Goal: Find specific page/section: Find specific page/section

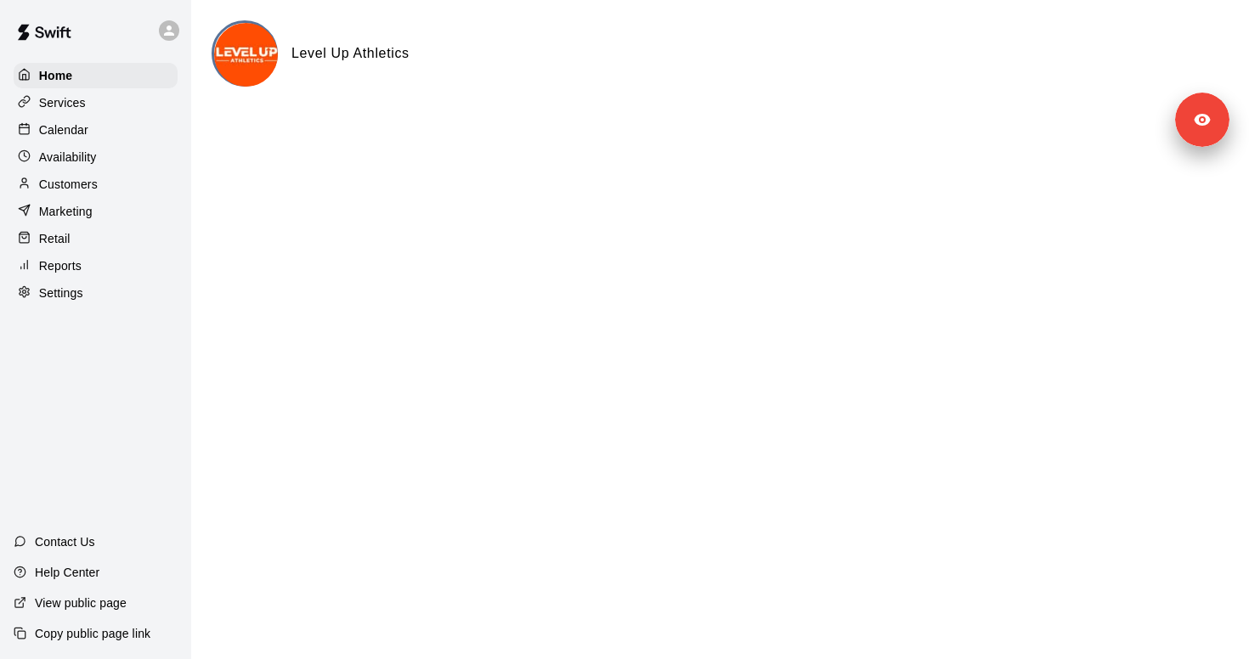
click at [96, 185] on p "Customers" at bounding box center [68, 184] width 59 height 17
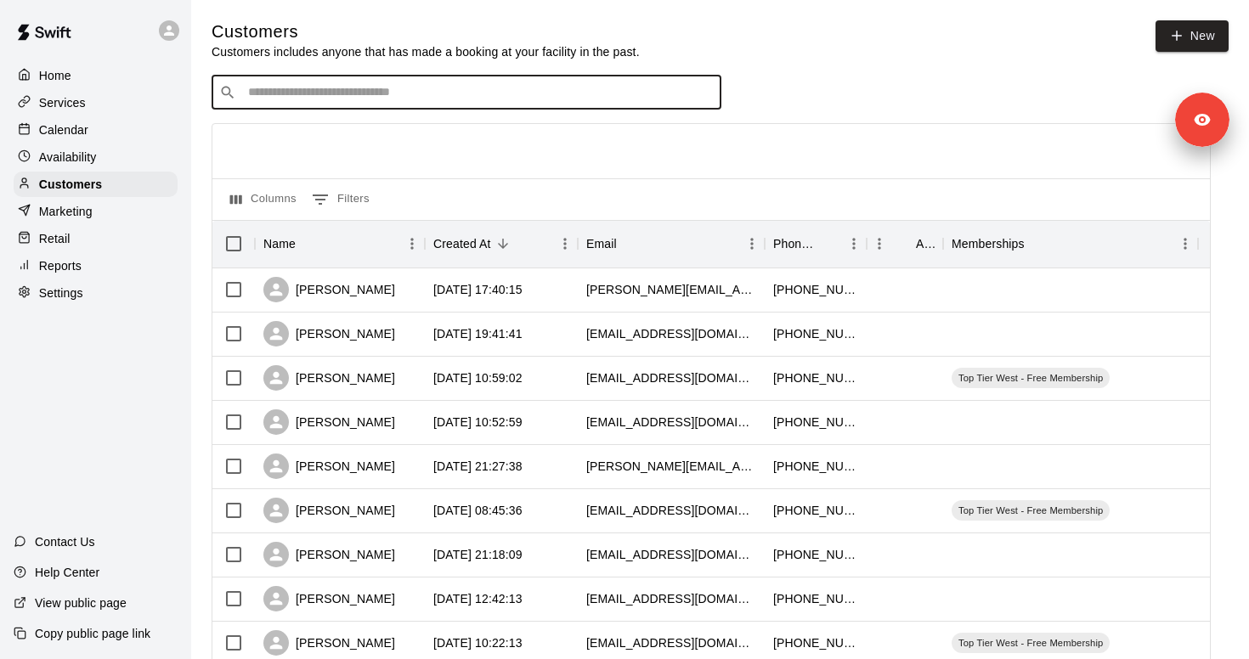
click at [367, 84] on input "Search customers by name or email" at bounding box center [478, 92] width 471 height 17
type input "*****"
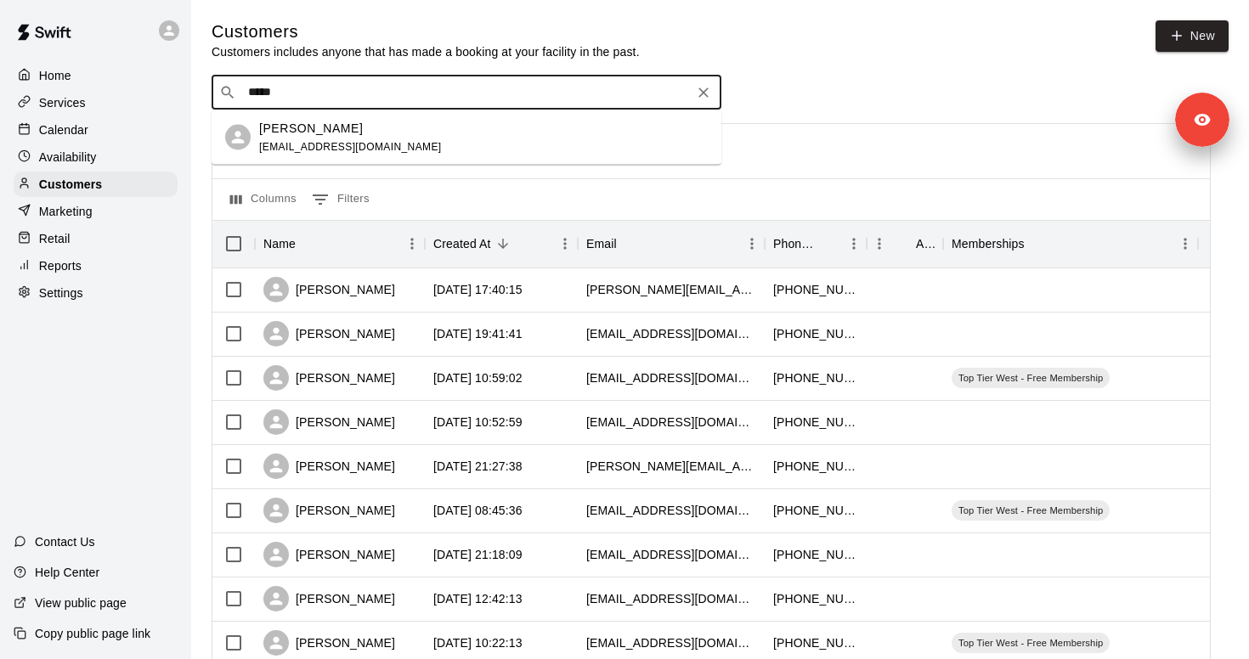
click at [410, 119] on div "[PERSON_NAME] [EMAIL_ADDRESS][DOMAIN_NAME]" at bounding box center [483, 137] width 449 height 37
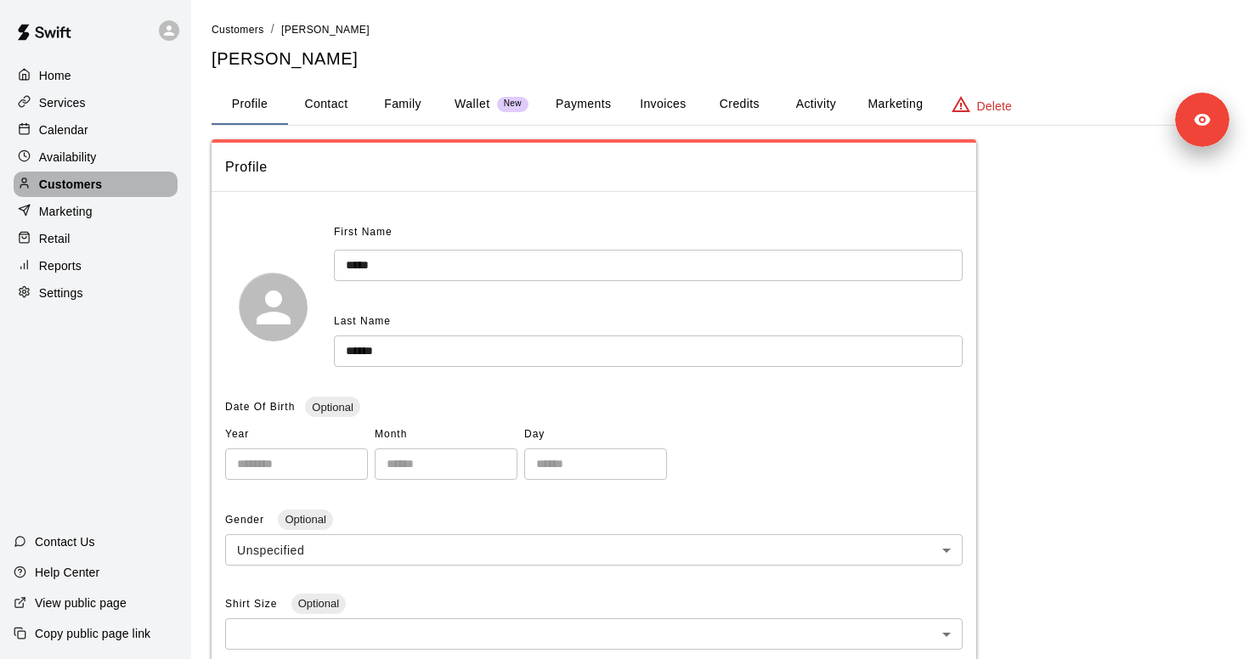
click at [97, 178] on p "Customers" at bounding box center [70, 184] width 63 height 17
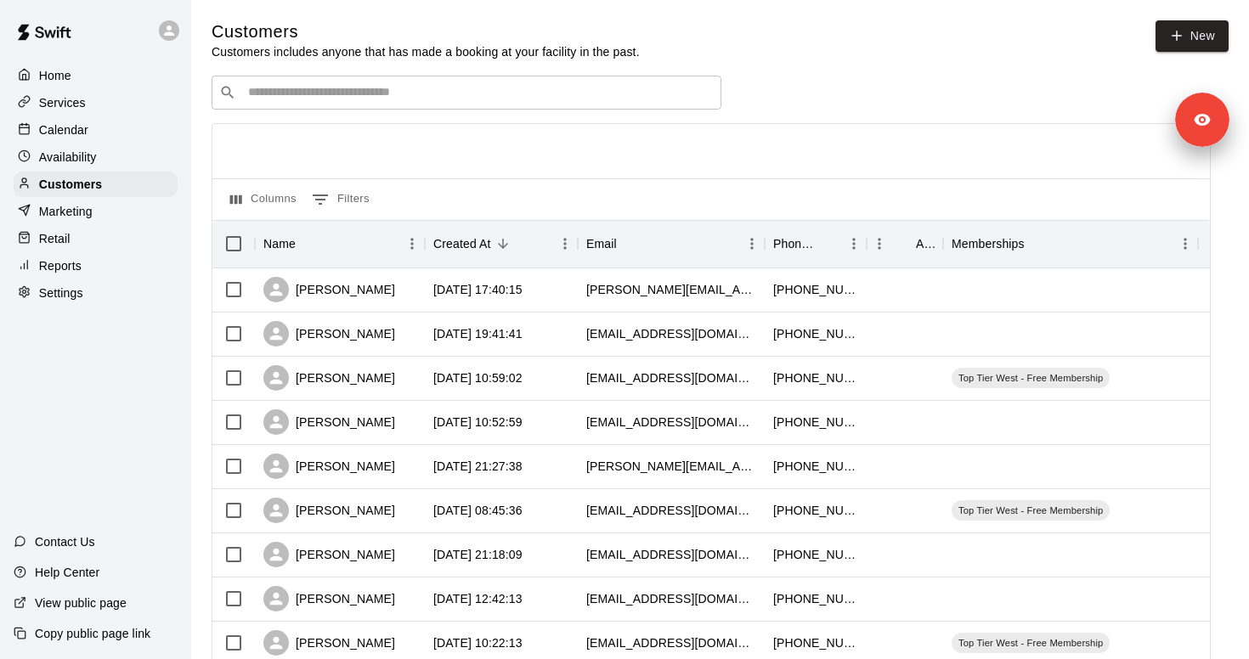
scroll to position [807, 0]
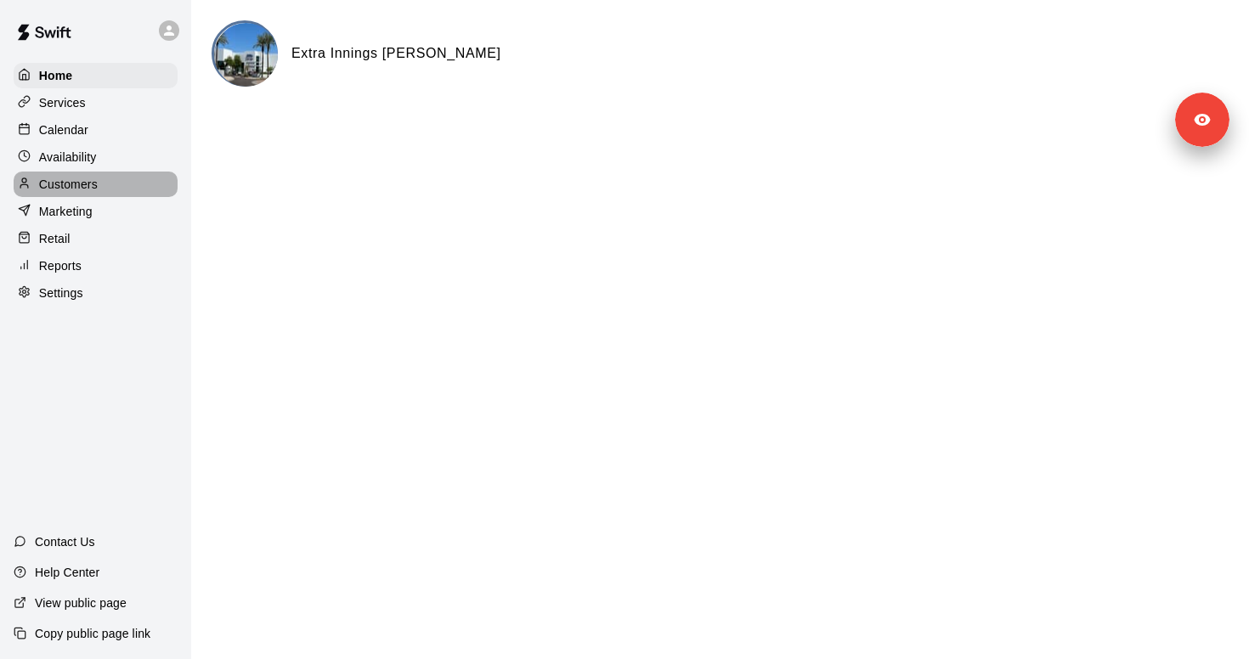
click at [111, 183] on div "Customers" at bounding box center [96, 184] width 164 height 25
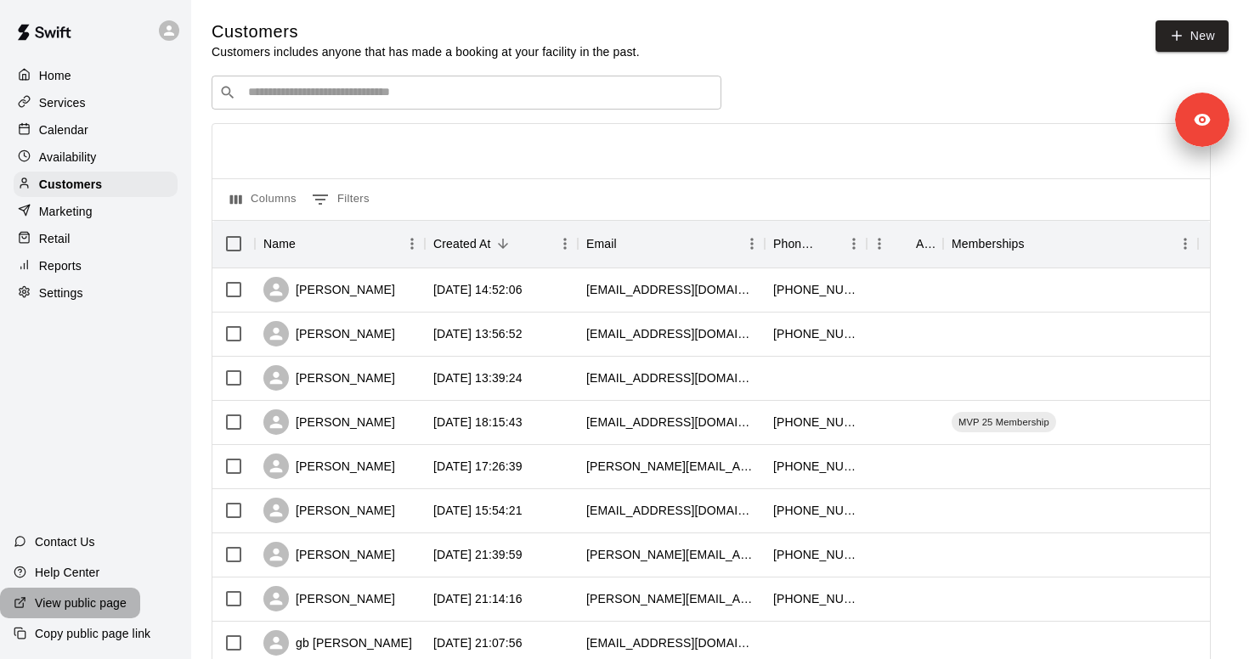
click at [101, 609] on p "View public page" at bounding box center [81, 603] width 92 height 17
click at [98, 183] on p "Customers" at bounding box center [70, 184] width 63 height 17
click at [325, 288] on div "Jeremiah Harris" at bounding box center [329, 289] width 132 height 25
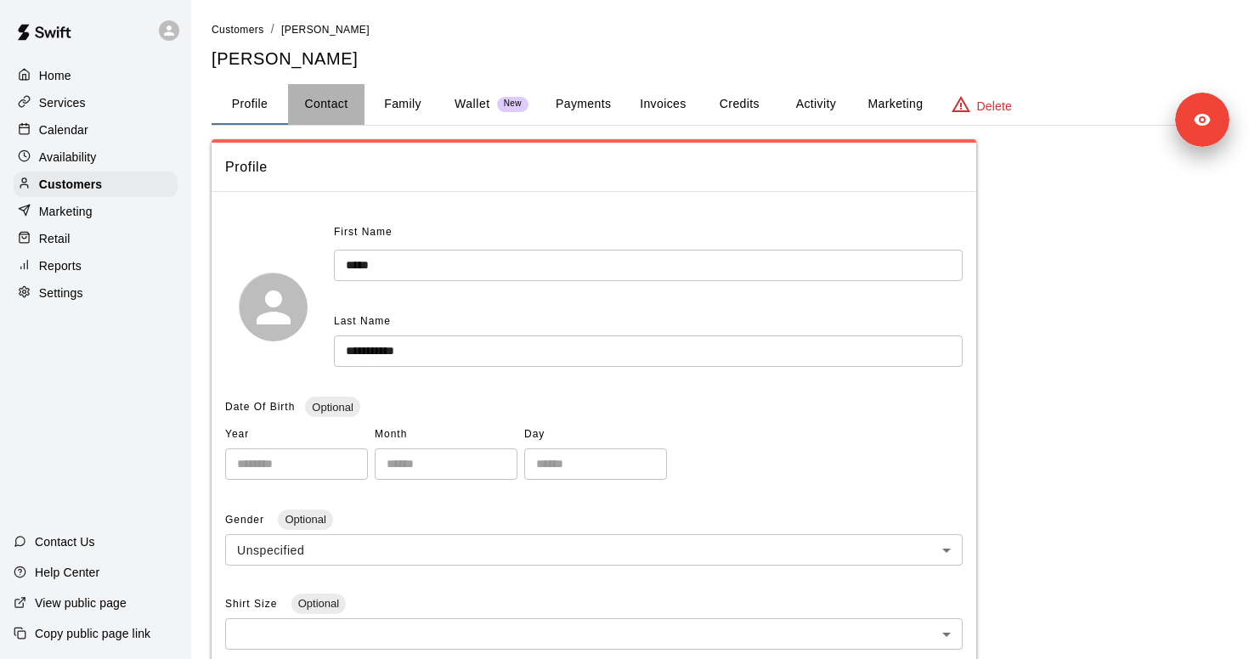
click at [343, 102] on button "Contact" at bounding box center [326, 104] width 76 height 41
select select "**"
